Goal: Check status: Check status

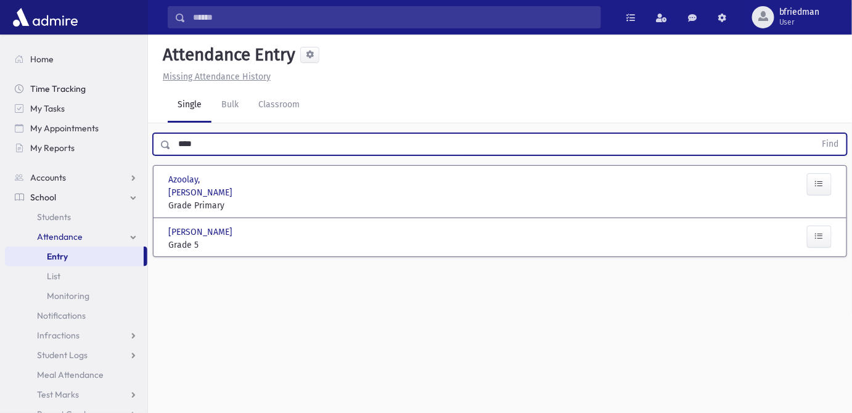
drag, startPoint x: 201, startPoint y: 138, endPoint x: 19, endPoint y: 91, distance: 187.9
click at [45, 100] on div "Search Results All Accounts" at bounding box center [426, 220] width 852 height 441
click at [815, 134] on button "Find" at bounding box center [830, 144] width 31 height 21
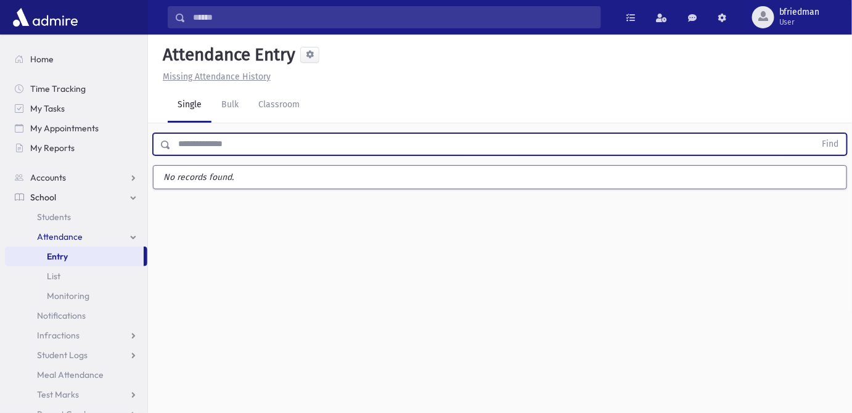
click at [193, 148] on input "text" at bounding box center [493, 144] width 645 height 22
click at [815, 134] on button "Find" at bounding box center [830, 144] width 31 height 21
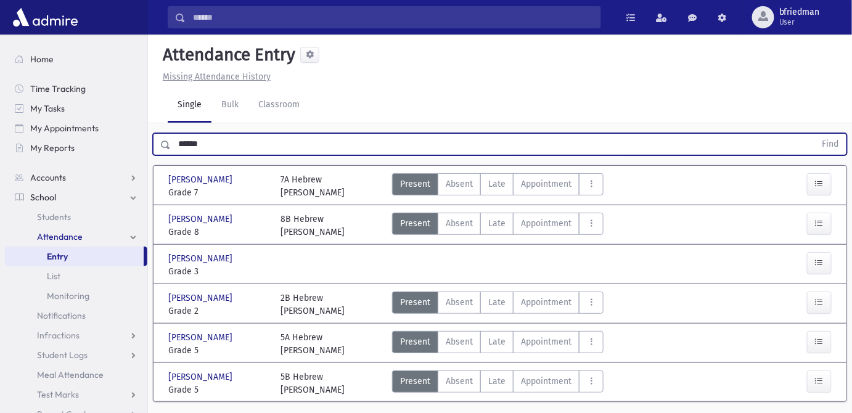
drag, startPoint x: 249, startPoint y: 143, endPoint x: -593, endPoint y: 136, distance: 841.8
click at [0, 136] on html "Search Results All Accounts Students" at bounding box center [426, 206] width 852 height 413
type input "****"
click at [815, 134] on button "Find" at bounding box center [830, 144] width 31 height 21
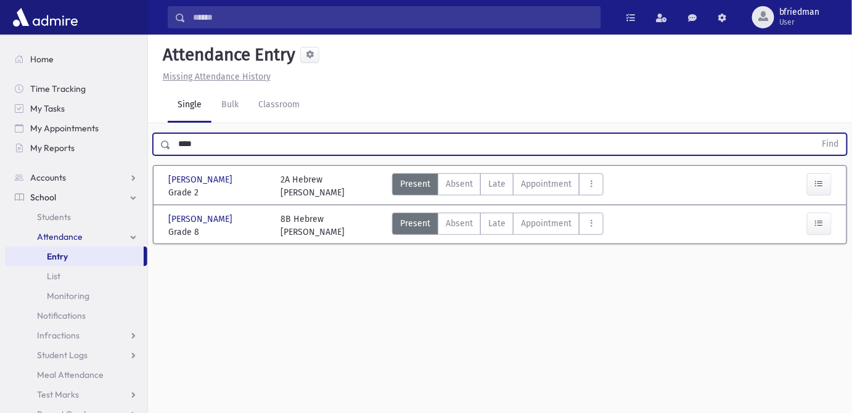
drag, startPoint x: 198, startPoint y: 142, endPoint x: -31, endPoint y: 71, distance: 239.5
click at [0, 71] on html "Search Results All Accounts Students" at bounding box center [426, 206] width 852 height 413
click at [815, 134] on button "Find" at bounding box center [830, 144] width 31 height 21
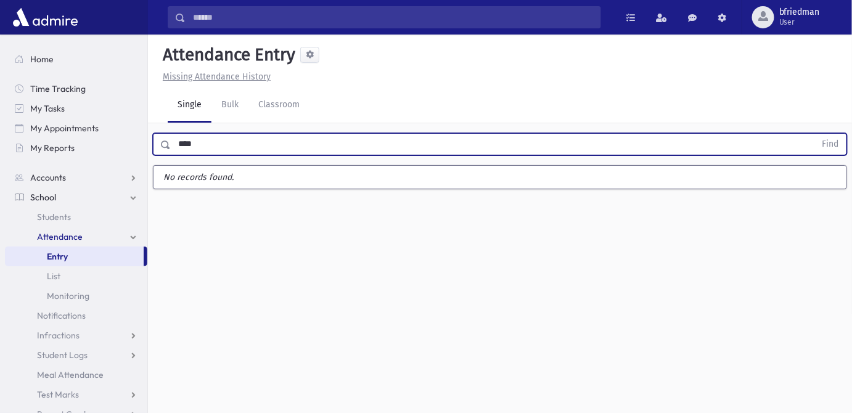
type input "****"
click at [815, 134] on button "Find" at bounding box center [830, 144] width 31 height 21
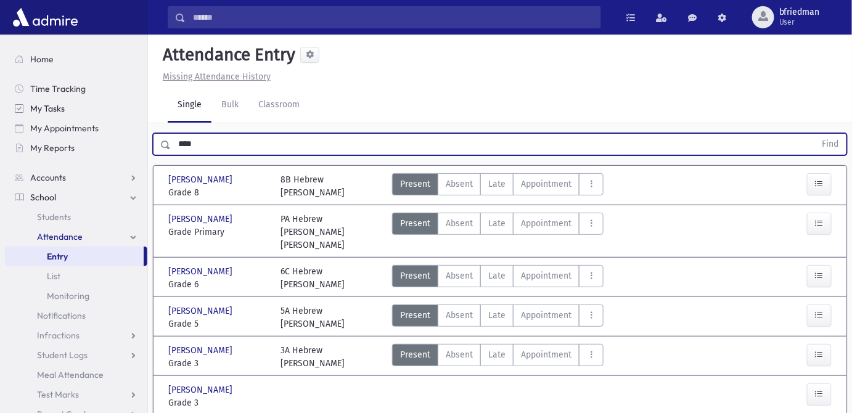
drag, startPoint x: 202, startPoint y: 142, endPoint x: 55, endPoint y: 102, distance: 152.1
click at [57, 103] on div "Search Results All Accounts" at bounding box center [426, 230] width 852 height 460
click at [815, 134] on button "Find" at bounding box center [830, 144] width 31 height 21
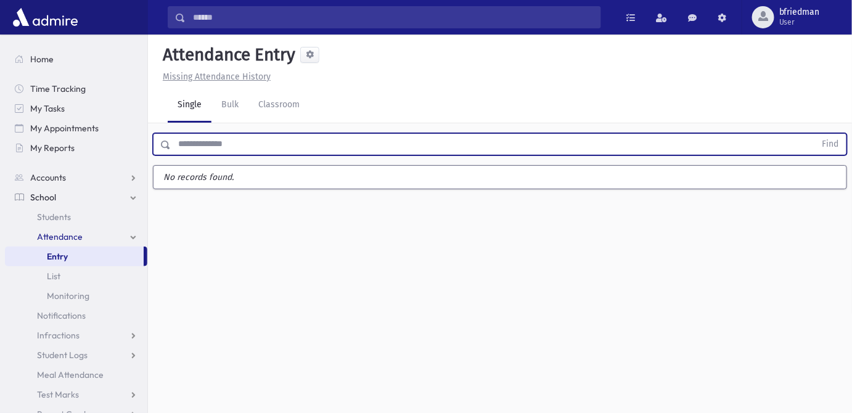
click at [195, 144] on input "text" at bounding box center [493, 144] width 645 height 22
click at [815, 134] on button "Find" at bounding box center [830, 144] width 31 height 21
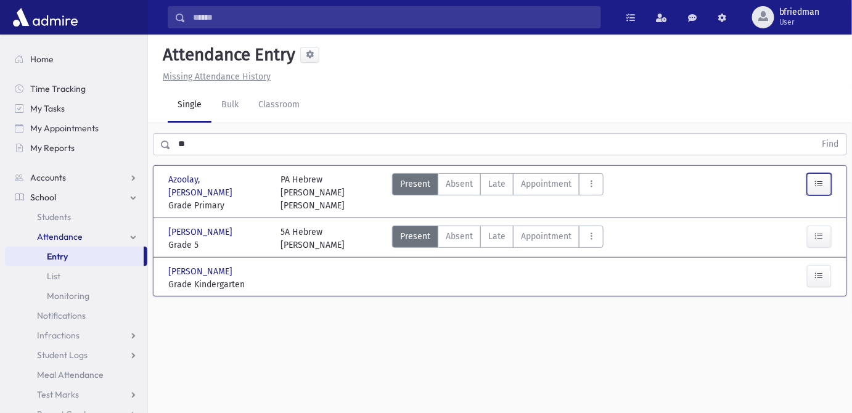
click at [817, 187] on icon "button" at bounding box center [819, 184] width 9 height 10
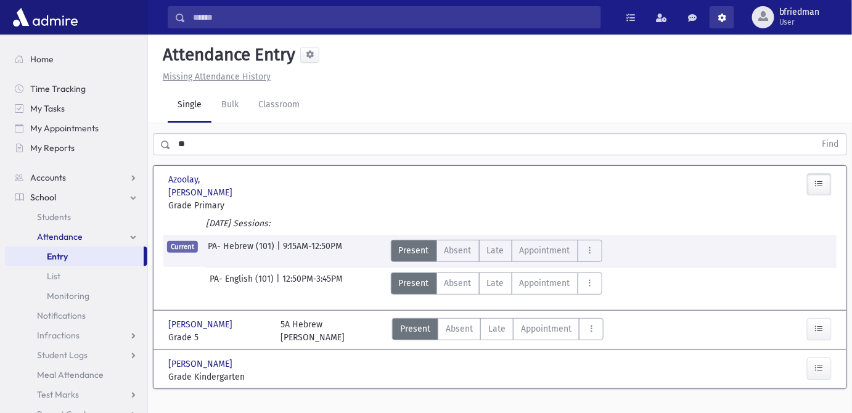
click at [725, 16] on span at bounding box center [722, 18] width 9 height 9
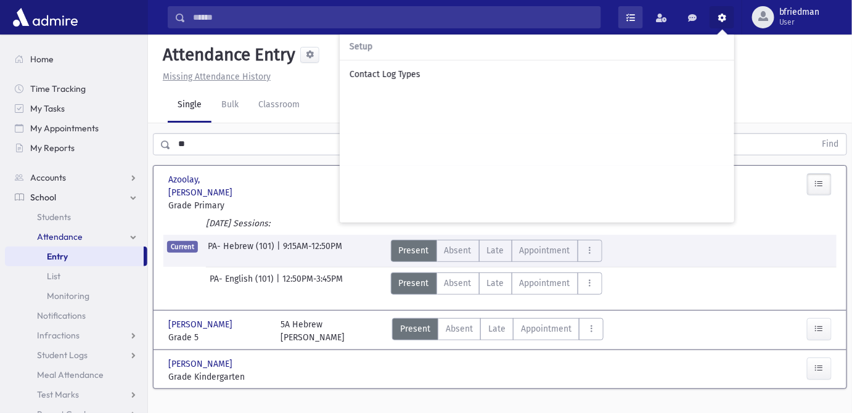
click at [638, 19] on link at bounding box center [630, 17] width 25 height 22
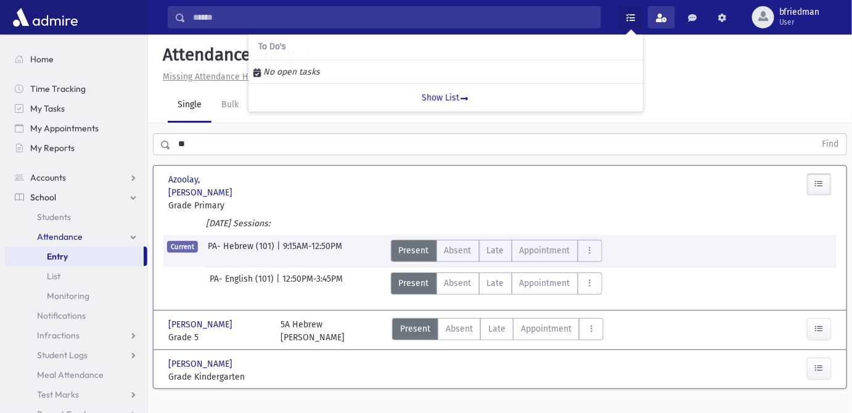
click at [661, 17] on span at bounding box center [661, 18] width 11 height 9
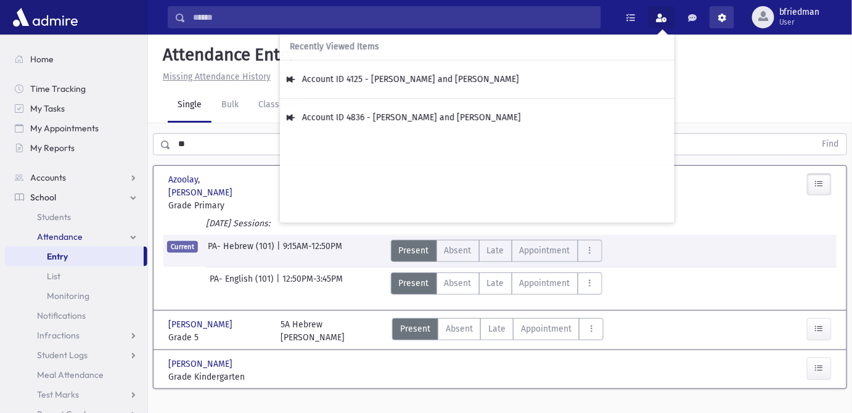
click at [725, 20] on span at bounding box center [722, 18] width 9 height 9
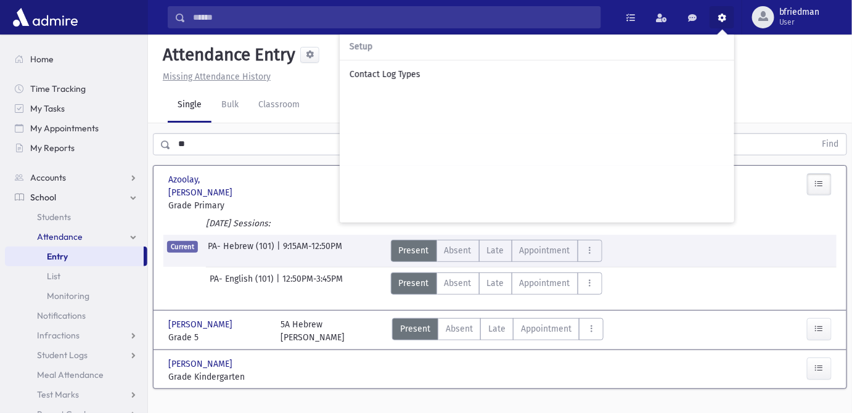
click at [785, 70] on div "Missing Attendance History" at bounding box center [500, 76] width 684 height 13
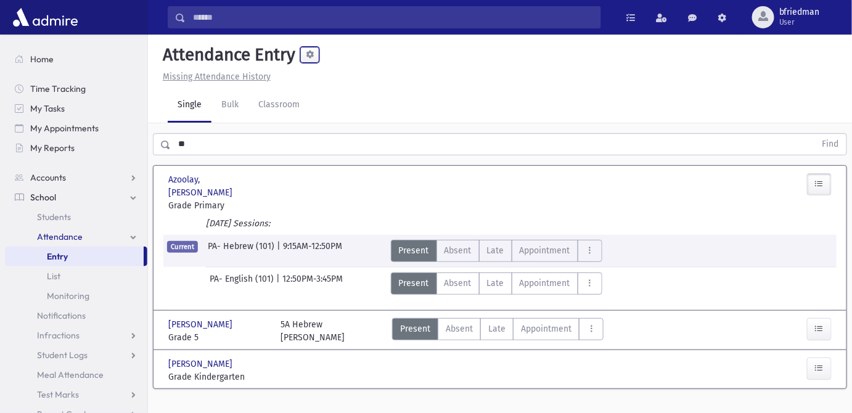
click at [311, 57] on span at bounding box center [310, 55] width 8 height 8
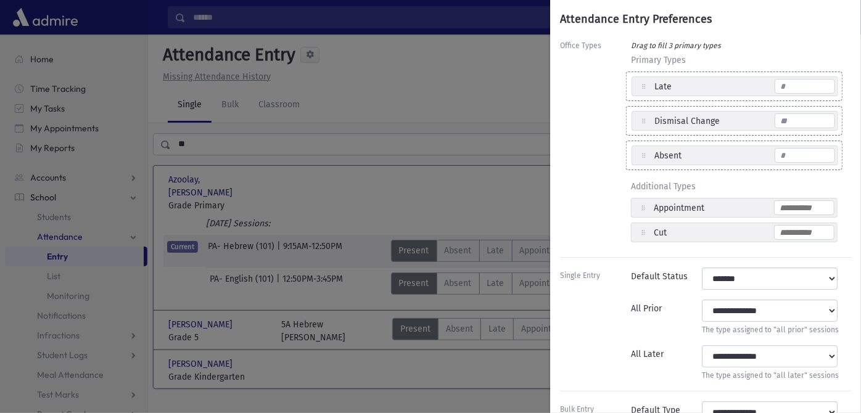
click at [440, 99] on div "Attendance Entry Preferences Office Types Drag to fill 3 primary types Primary …" at bounding box center [430, 206] width 861 height 413
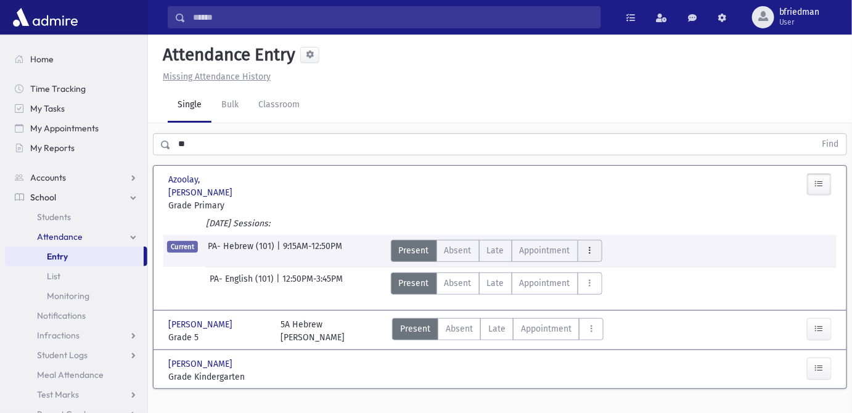
click at [583, 240] on button "AttTypes" at bounding box center [590, 251] width 25 height 22
drag, startPoint x: 631, startPoint y: 232, endPoint x: 366, endPoint y: 44, distance: 324.2
click at [626, 235] on div "Current PA- Hebrew (101) | 9:15AM-12:50PM Present P Absent A Late L Cut Cut DC" at bounding box center [500, 248] width 686 height 27
click at [309, 54] on span at bounding box center [310, 55] width 8 height 8
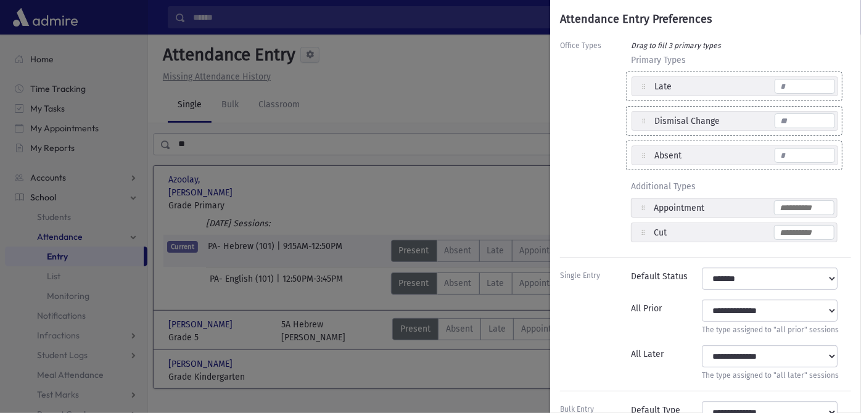
click at [427, 103] on div "Attendance Entry Preferences Office Types Drag to fill 3 primary types Primary …" at bounding box center [430, 206] width 861 height 413
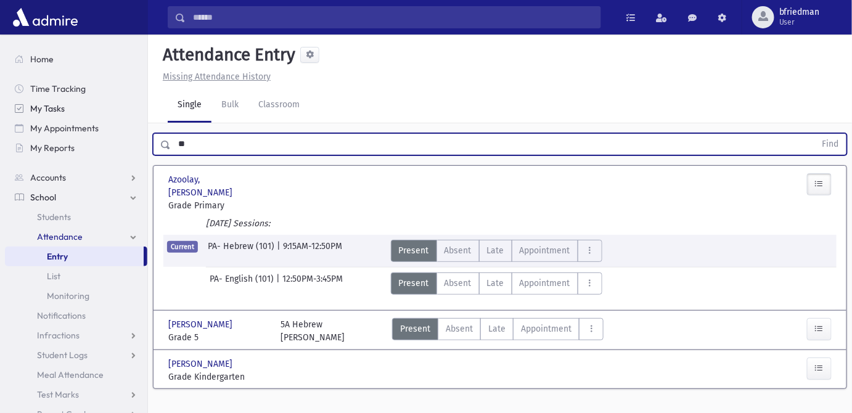
drag, startPoint x: 149, startPoint y: 136, endPoint x: 31, endPoint y: 115, distance: 118.9
click at [33, 115] on div "Search Results All Accounts" at bounding box center [426, 220] width 852 height 441
type input "******"
click at [815, 134] on button "Find" at bounding box center [830, 144] width 31 height 21
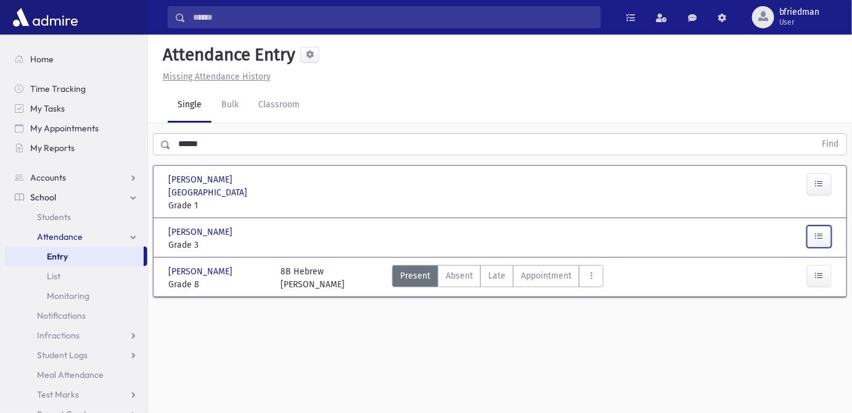
click at [823, 227] on button "button" at bounding box center [819, 237] width 25 height 22
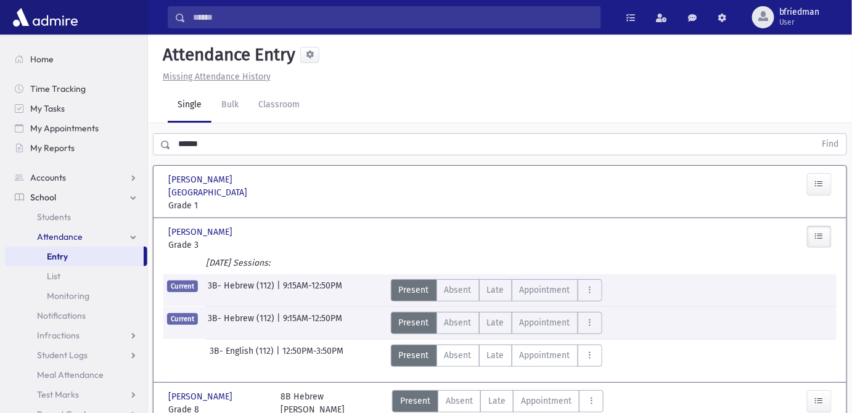
click at [807, 226] on button "button" at bounding box center [819, 237] width 25 height 22
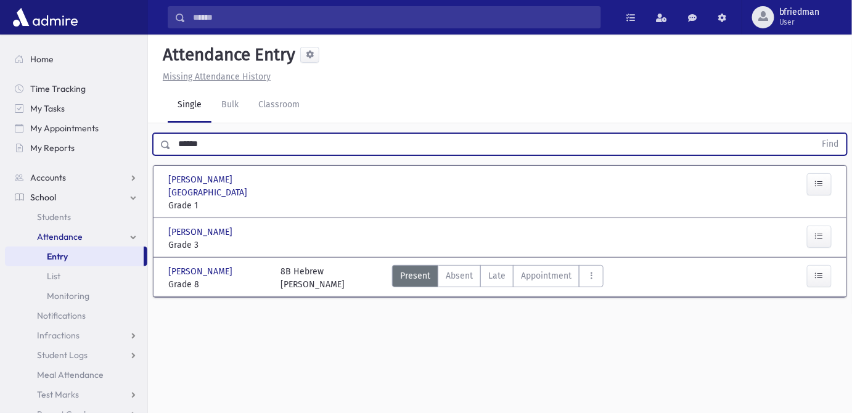
drag, startPoint x: 257, startPoint y: 146, endPoint x: -99, endPoint y: 158, distance: 356.0
click at [0, 158] on html "Search Results All Accounts Students" at bounding box center [426, 206] width 852 height 413
type input "*******"
click at [815, 134] on button "Find" at bounding box center [830, 144] width 31 height 21
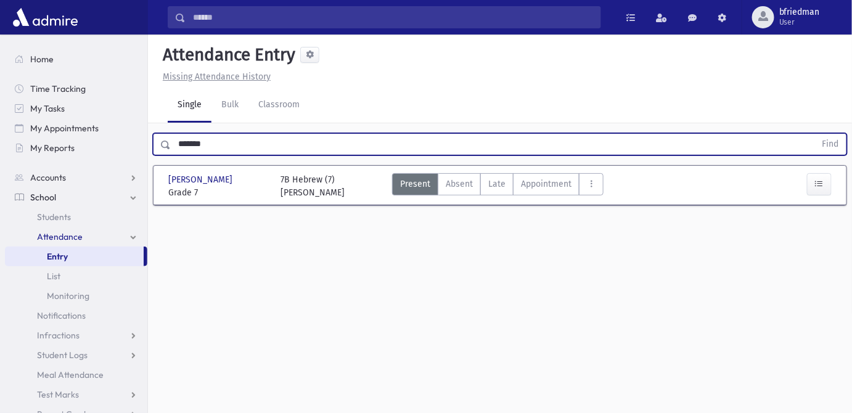
drag, startPoint x: -110, startPoint y: 130, endPoint x: -173, endPoint y: 109, distance: 66.3
click at [0, 109] on html "Search Results All Accounts Students" at bounding box center [426, 206] width 852 height 413
click at [815, 134] on button "Find" at bounding box center [830, 144] width 31 height 21
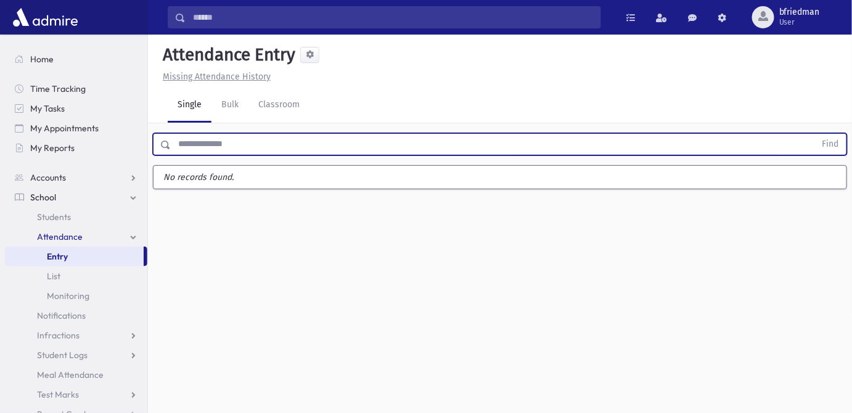
click at [223, 146] on input "text" at bounding box center [493, 144] width 645 height 22
click at [815, 134] on button "Find" at bounding box center [830, 144] width 31 height 21
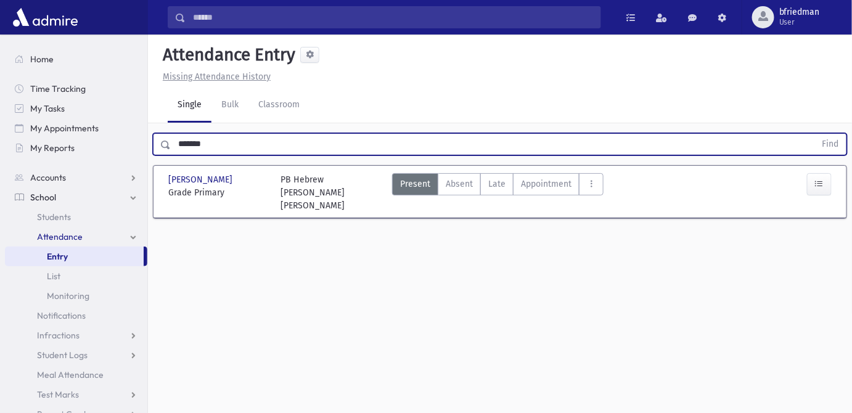
drag, startPoint x: 238, startPoint y: 146, endPoint x: -207, endPoint y: 124, distance: 445.2
click at [0, 124] on html "Search Results All Accounts Students" at bounding box center [426, 206] width 852 height 413
click at [815, 134] on button "Find" at bounding box center [830, 144] width 31 height 21
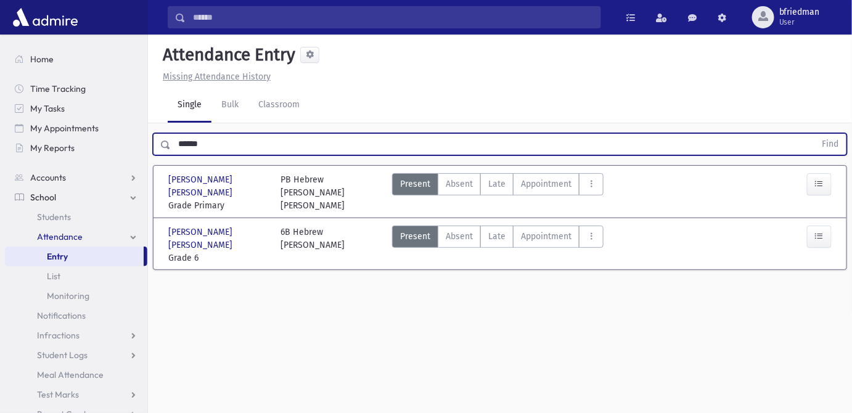
drag, startPoint x: 225, startPoint y: 139, endPoint x: -127, endPoint y: 91, distance: 355.4
click at [0, 91] on html "Search Results All Accounts Students" at bounding box center [426, 206] width 852 height 413
type input "*******"
click at [815, 134] on button "Find" at bounding box center [830, 144] width 31 height 21
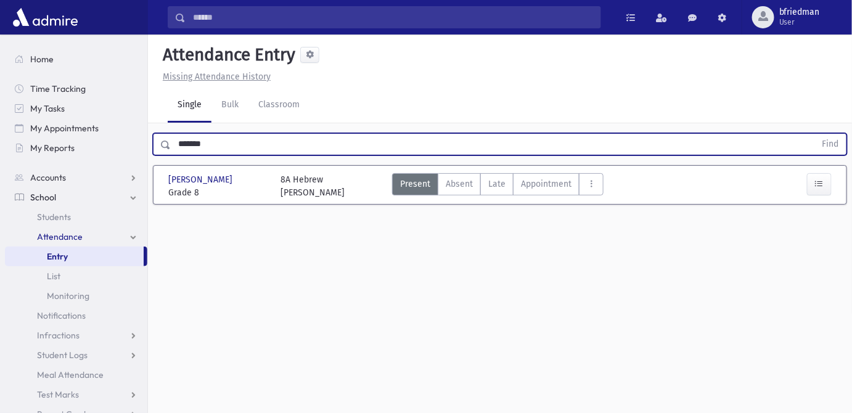
drag, startPoint x: 187, startPoint y: 140, endPoint x: -58, endPoint y: 91, distance: 250.3
click at [0, 91] on html "Search Results All Accounts Students" at bounding box center [426, 206] width 852 height 413
click at [815, 134] on button "Find" at bounding box center [830, 144] width 31 height 21
